Goal: Task Accomplishment & Management: Manage account settings

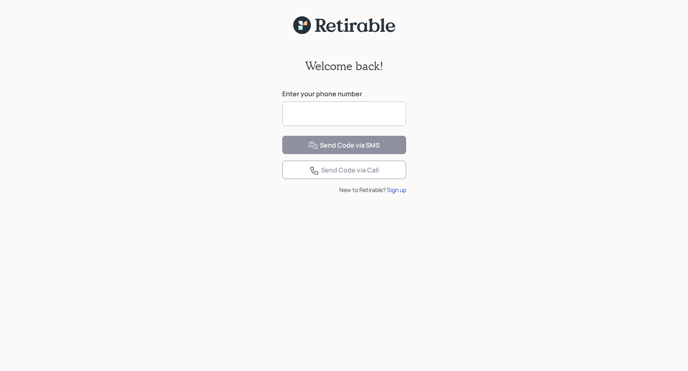
click at [365, 113] on input at bounding box center [344, 113] width 124 height 24
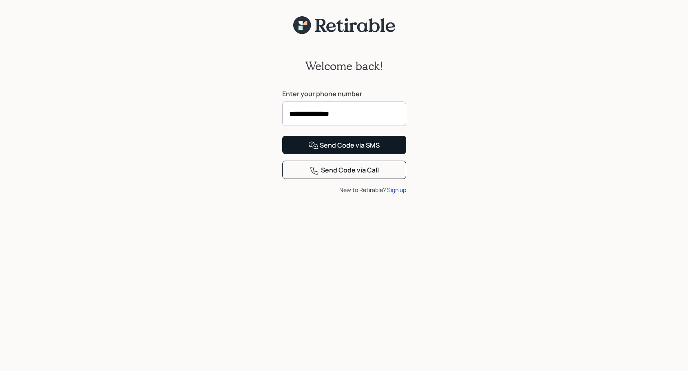
type input "**********"
click at [353, 150] on div "Send Code via SMS" at bounding box center [343, 146] width 71 height 10
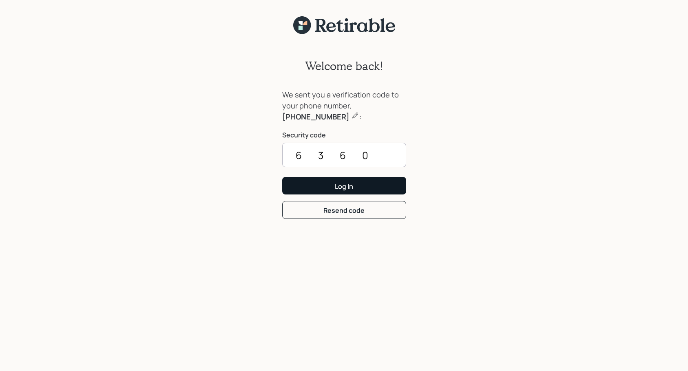
type input "6360"
click at [341, 188] on div "Log In" at bounding box center [344, 186] width 18 height 9
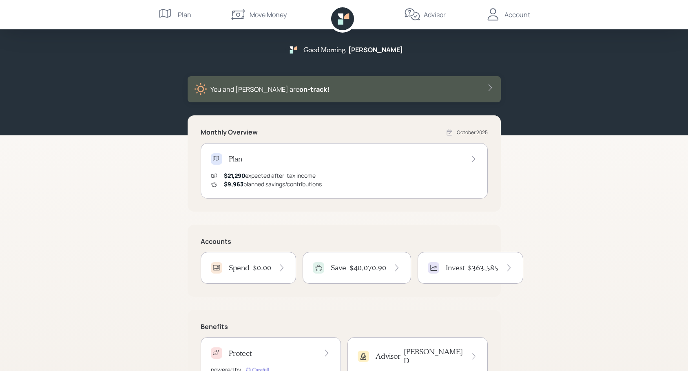
click at [236, 159] on h4 "Plan" at bounding box center [235, 158] width 13 height 9
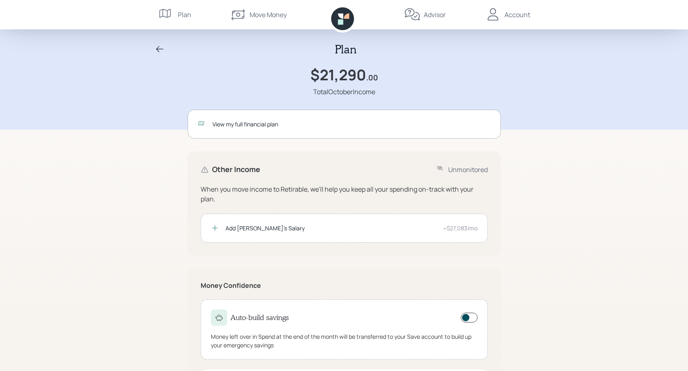
click at [227, 125] on div "View my full financial plan" at bounding box center [351, 124] width 278 height 9
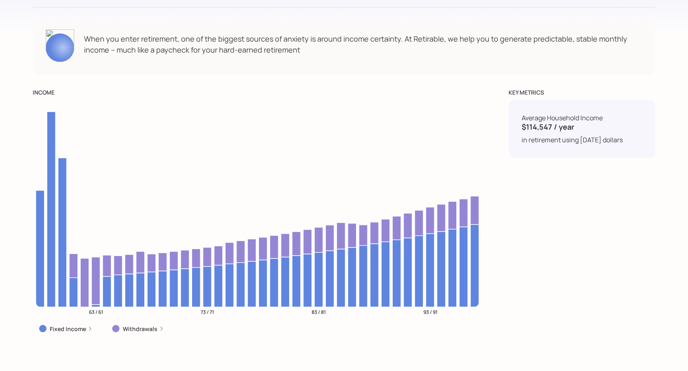
scroll to position [2853, 0]
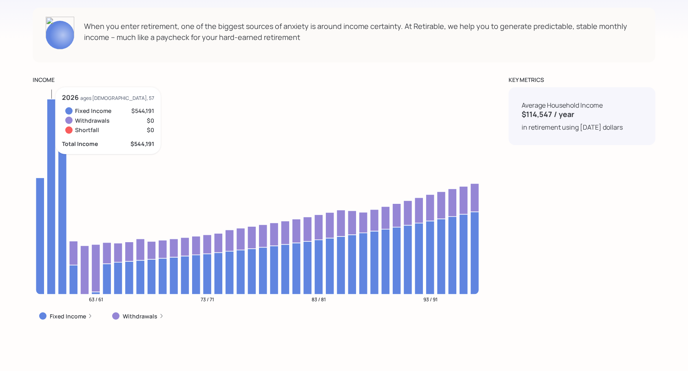
click at [50, 256] on icon at bounding box center [51, 196] width 9 height 195
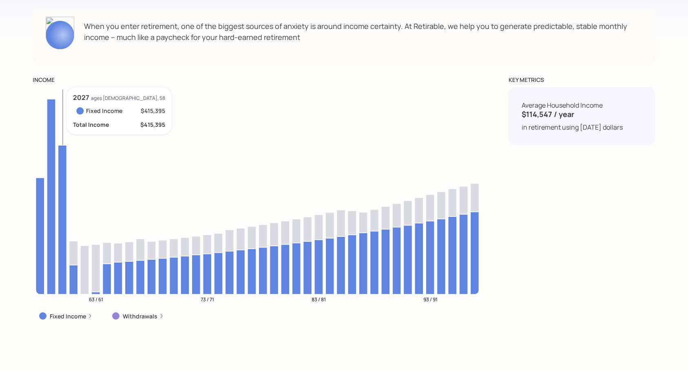
click at [60, 256] on icon at bounding box center [62, 220] width 9 height 149
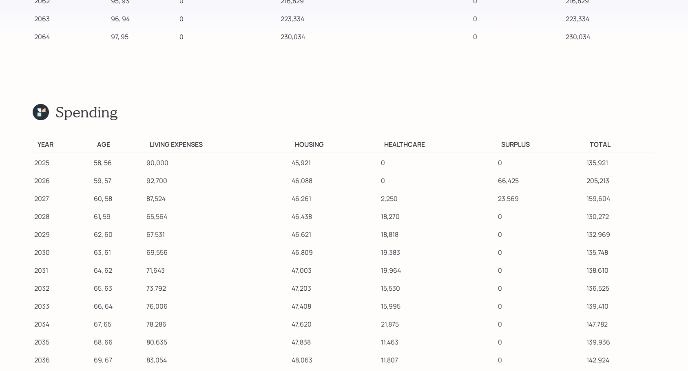
scroll to position [8112, 0]
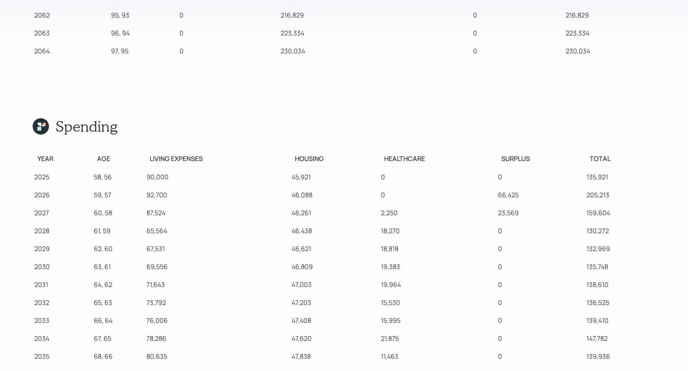
click at [39, 148] on th "Year" at bounding box center [63, 157] width 60 height 18
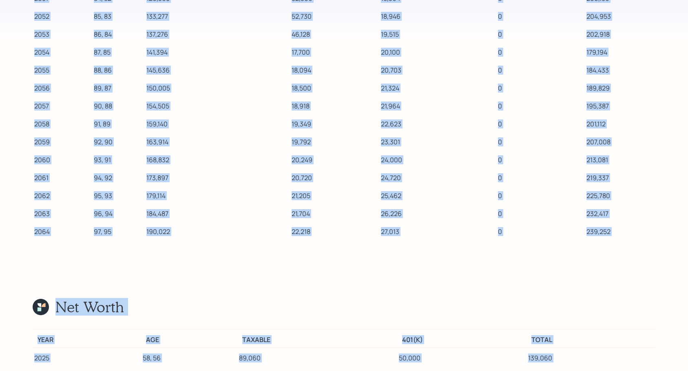
scroll to position [8801, 0]
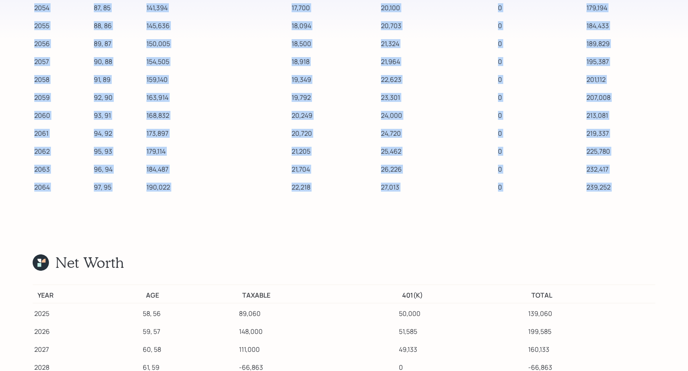
drag, startPoint x: 39, startPoint y: 131, endPoint x: 545, endPoint y: 185, distance: 509.1
copy div "Year Age Living expenses Housing Healthcare Surplus Total 2025 58, 56 90,000 45…"
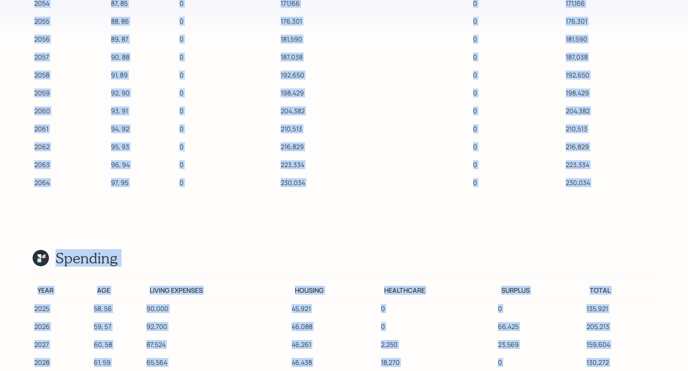
scroll to position [7987, 0]
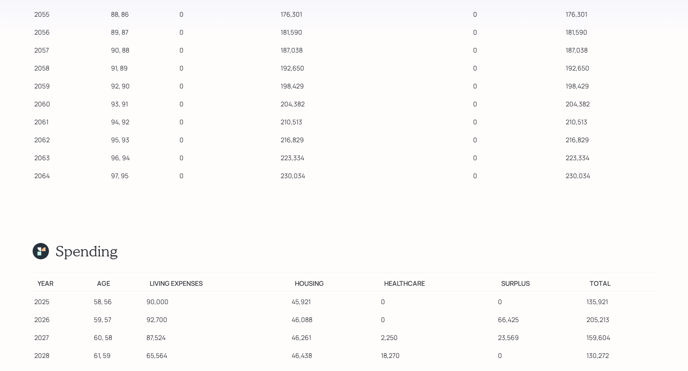
drag, startPoint x: 39, startPoint y: 134, endPoint x: 567, endPoint y: 173, distance: 530.1
copy thead
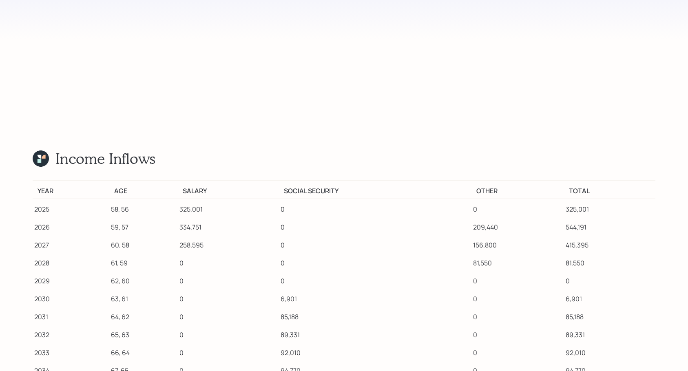
scroll to position [7253, 0]
click at [116, 181] on th "Age" at bounding box center [143, 190] width 68 height 18
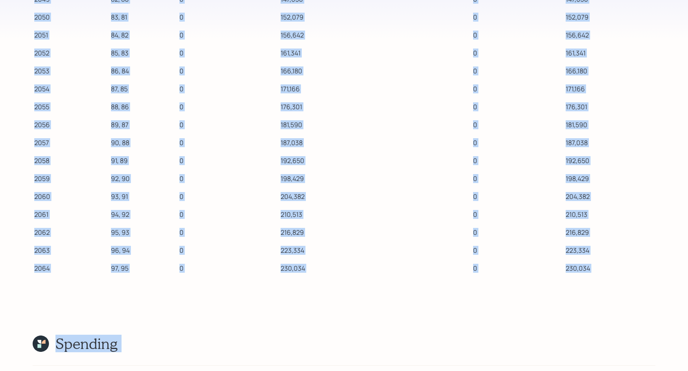
scroll to position [7982, 0]
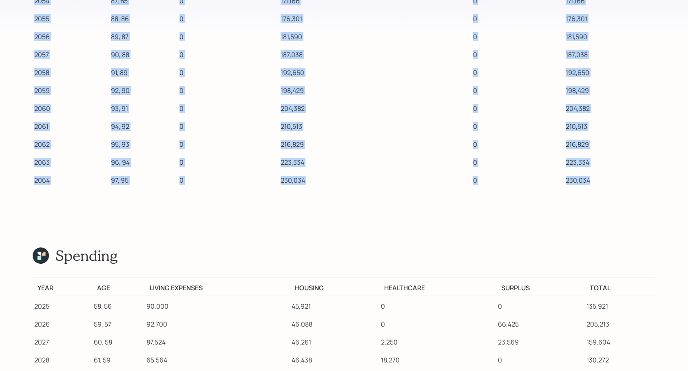
drag, startPoint x: 38, startPoint y: 161, endPoint x: 592, endPoint y: 150, distance: 553.7
copy table "Year Age Salary Social Security Other Total 2025 58, 56 325,001 0 0 325,001 202…"
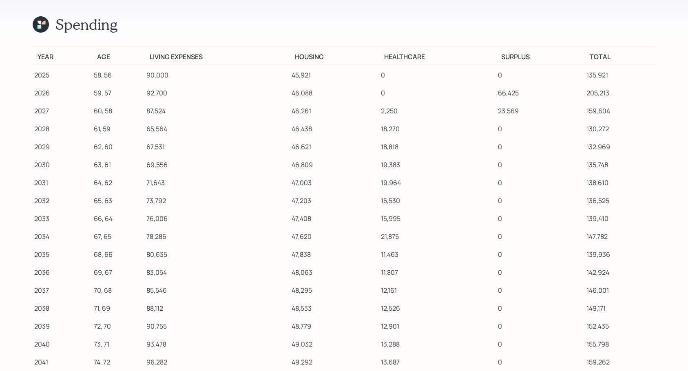
scroll to position [8082, 0]
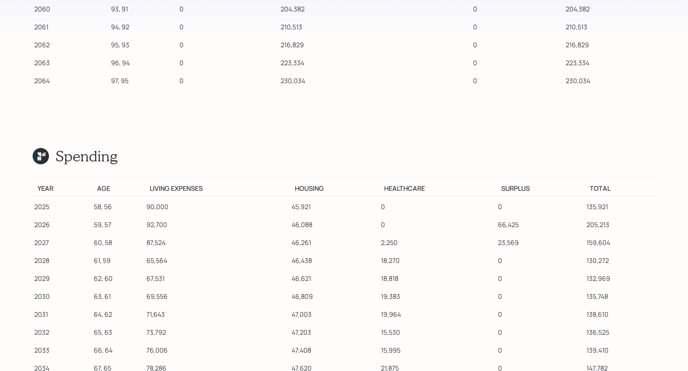
click at [172, 232] on td "87,524" at bounding box center [217, 241] width 145 height 18
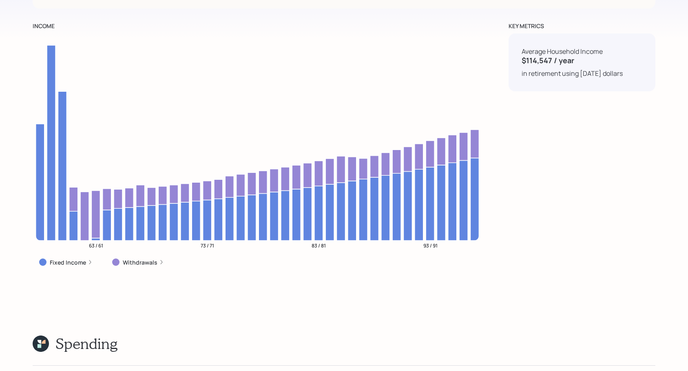
scroll to position [2905, 0]
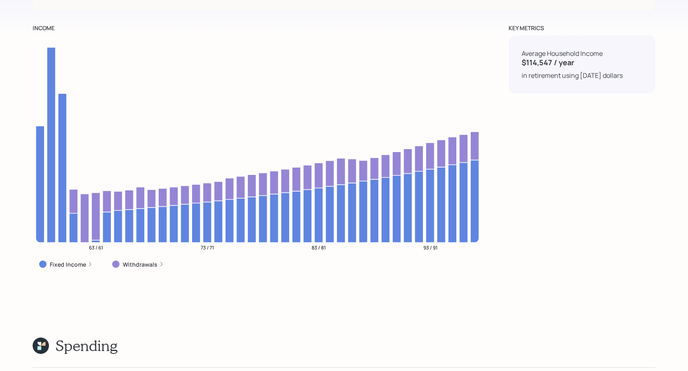
click at [593, 164] on div "KEY METRICS Average Household Income $114,547 / year in retirement using [DATE]…" at bounding box center [581, 151] width 147 height 254
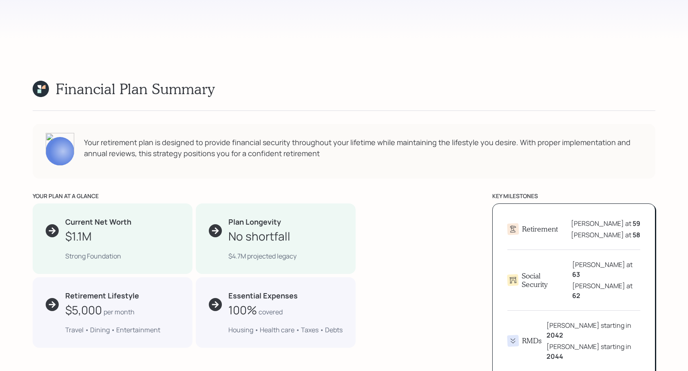
scroll to position [367, 0]
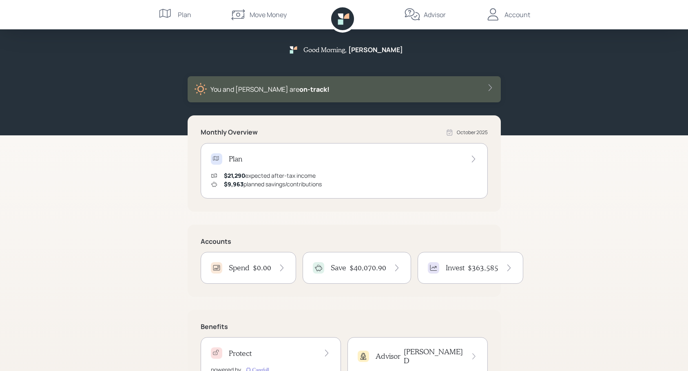
click at [510, 15] on div "Account" at bounding box center [517, 15] width 26 height 10
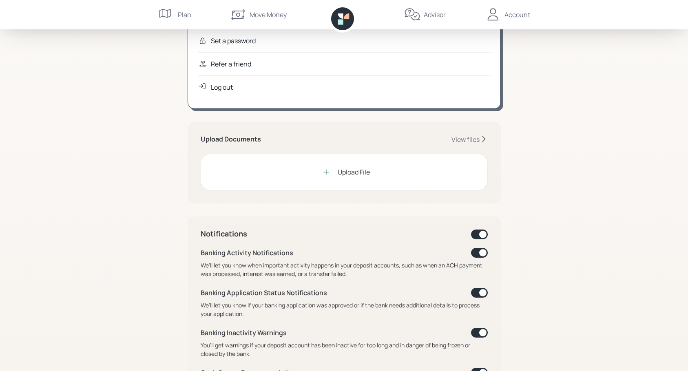
scroll to position [122, 0]
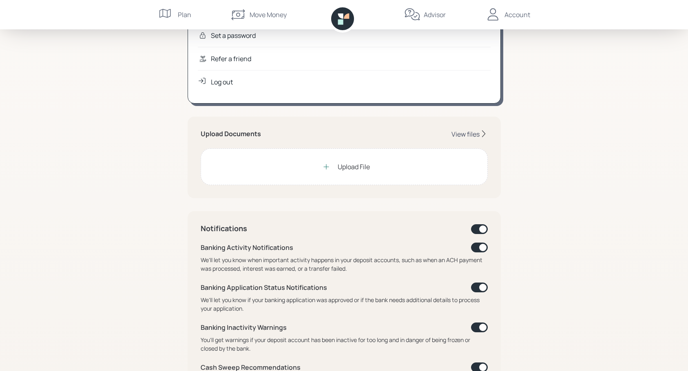
click at [467, 136] on div "View files" at bounding box center [465, 134] width 28 height 9
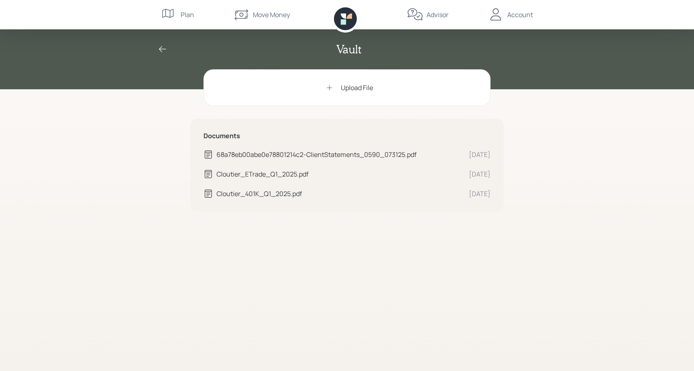
click at [265, 153] on div "68a78eb00abe0e78801214c2-ClientStatements_0590_073125.pdf" at bounding box center [339, 155] width 246 height 10
click at [258, 194] on div "Cloutier_401K_Q1_2025.pdf" at bounding box center [339, 194] width 246 height 10
